Goal: Information Seeking & Learning: Learn about a topic

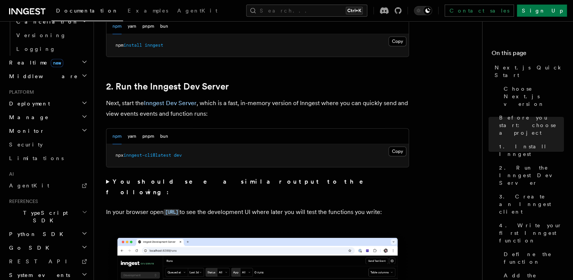
scroll to position [326, 0]
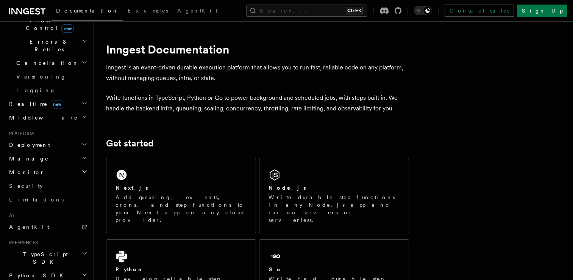
scroll to position [285, 0]
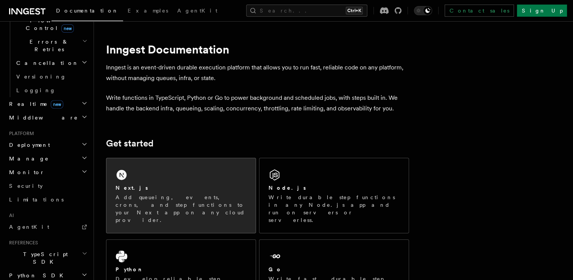
click at [130, 183] on div "Next.js Add queueing, events, crons, and step functions to your Next app on any…" at bounding box center [180, 195] width 149 height 75
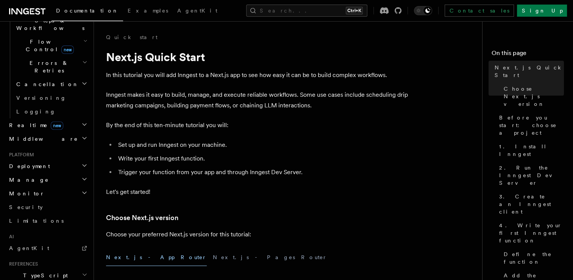
scroll to position [264, 0]
click at [50, 240] on link "AgentKit" at bounding box center [47, 247] width 83 height 14
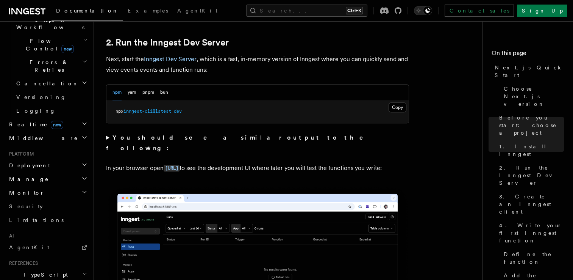
scroll to position [533, 0]
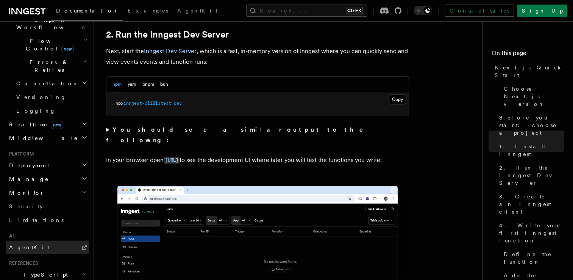
click at [62, 240] on link "AgentKit" at bounding box center [47, 247] width 83 height 14
